Goal: Check status: Check status

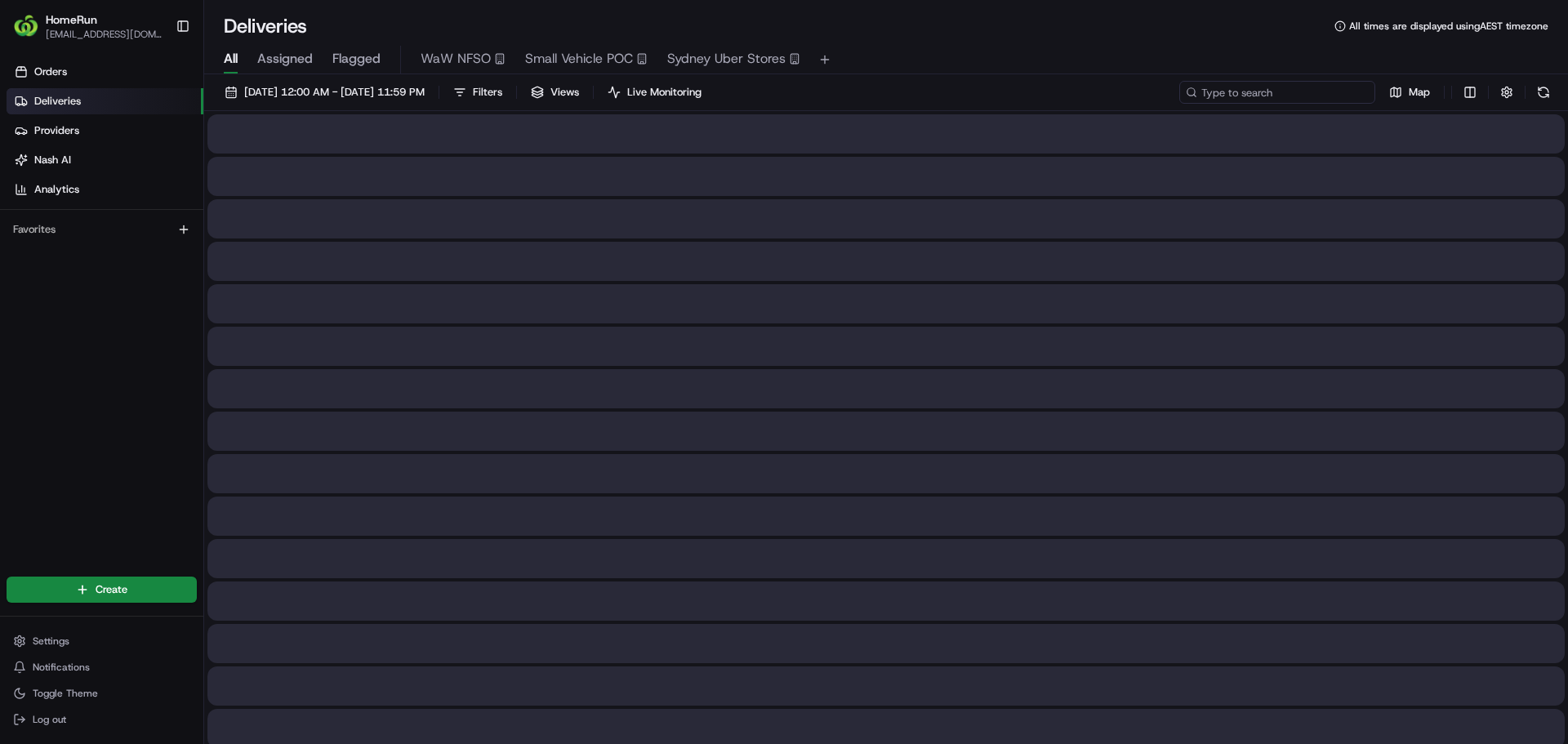
click at [1270, 89] on input at bounding box center [1277, 92] width 196 height 23
paste input "264446082"
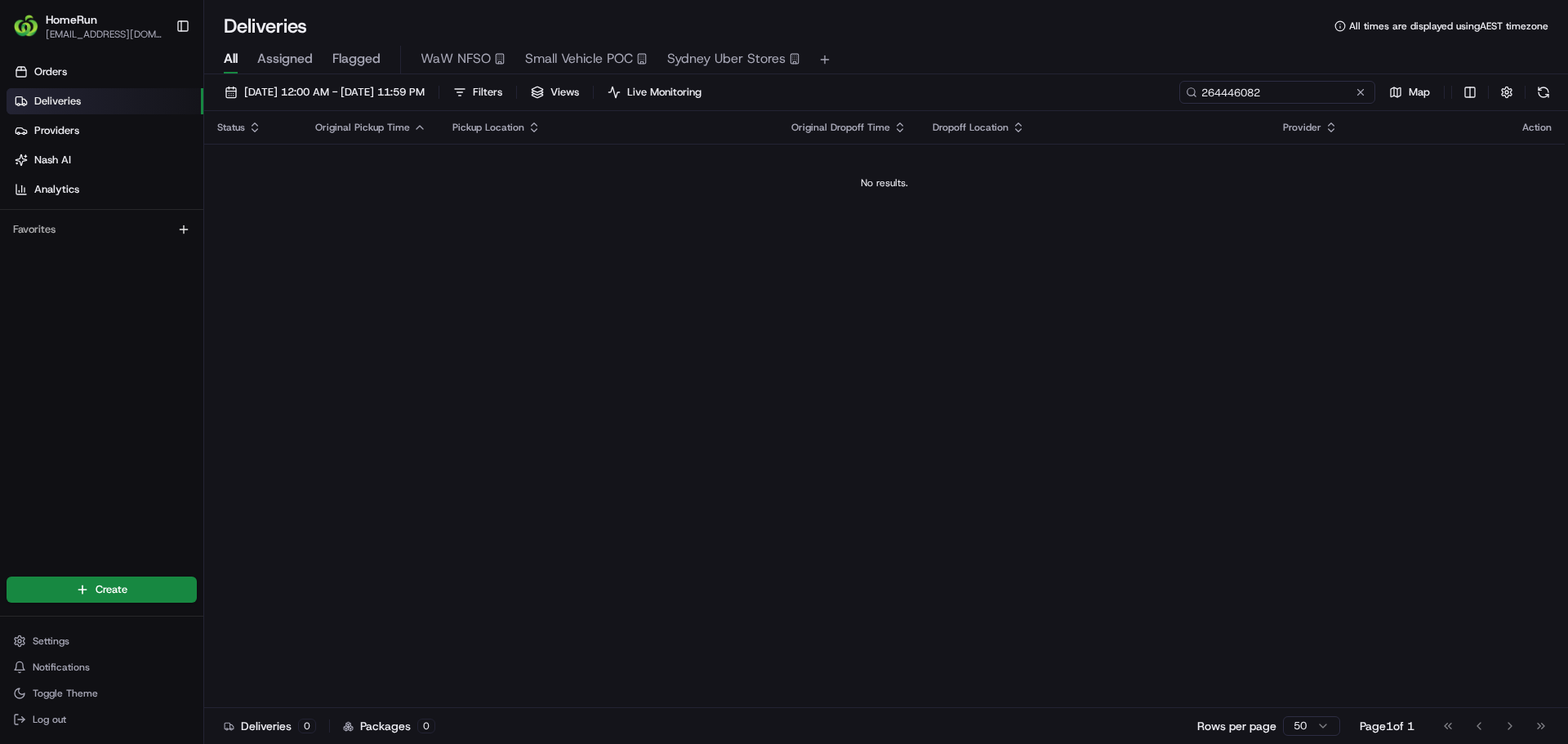
drag, startPoint x: 1258, startPoint y: 89, endPoint x: 1134, endPoint y: 85, distance: 124.1
click at [1134, 85] on div "[DATE] 12:00 AM - [DATE] 11:59 PM Filters Views Live Monitoring 264446082 Map" at bounding box center [886, 96] width 1364 height 30
paste input "3380086"
type input "263380086"
